Goal: Task Accomplishment & Management: Manage account settings

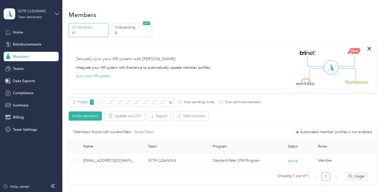
click at [99, 164] on td "[EMAIL_ADDRESS][DOMAIN_NAME]" at bounding box center [111, 161] width 65 height 14
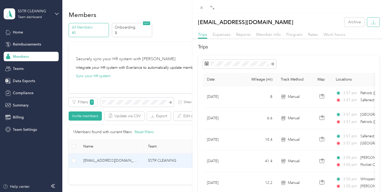
click at [376, 23] on icon "button" at bounding box center [373, 22] width 5 height 5
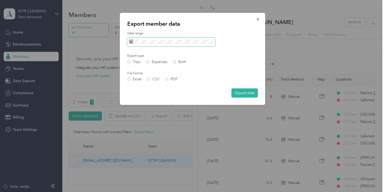
click at [140, 39] on span at bounding box center [171, 42] width 88 height 9
click at [132, 46] on span at bounding box center [171, 42] width 88 height 9
click at [132, 42] on icon at bounding box center [131, 42] width 4 height 4
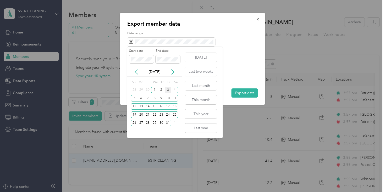
click at [136, 71] on icon at bounding box center [136, 71] width 5 height 5
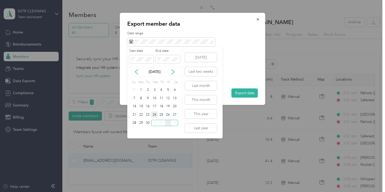
click at [155, 114] on div "24" at bounding box center [154, 115] width 7 height 7
click at [147, 123] on div "30" at bounding box center [147, 123] width 7 height 7
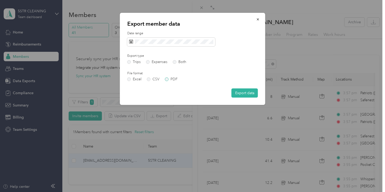
click at [172, 80] on label "PDF" at bounding box center [171, 80] width 13 height 4
click at [235, 91] on button "Export data" at bounding box center [245, 93] width 26 height 9
